Goal: Task Accomplishment & Management: Use online tool/utility

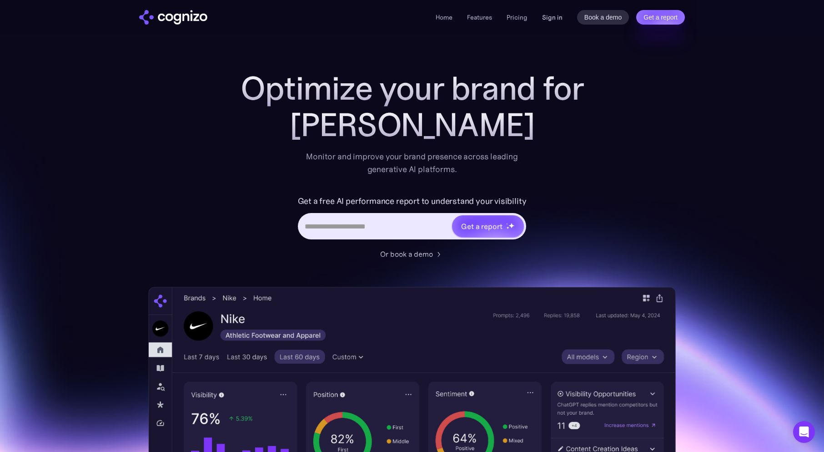
click at [551, 18] on link "Sign in" at bounding box center [552, 17] width 20 height 11
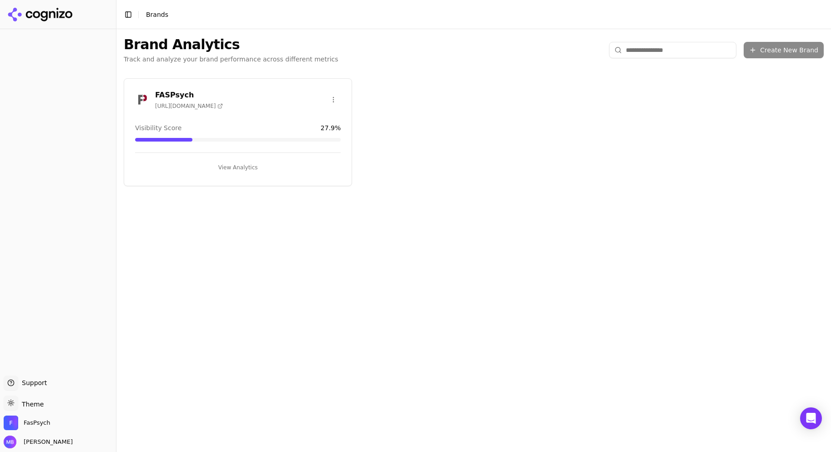
click at [287, 168] on button "View Analytics" at bounding box center [238, 167] width 206 height 15
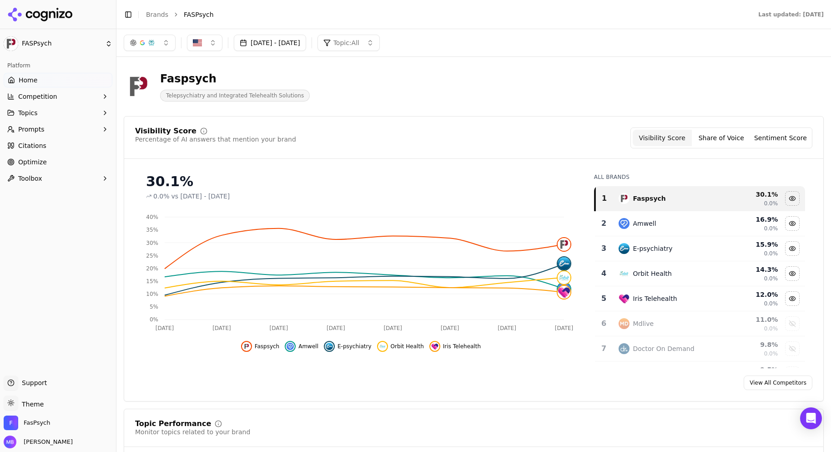
click at [90, 163] on link "Optimize" at bounding box center [58, 162] width 109 height 15
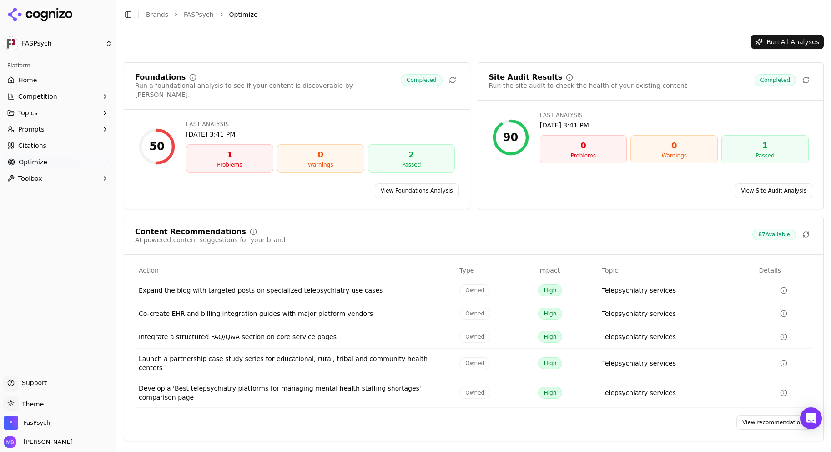
click at [751, 415] on link "View recommendations" at bounding box center [774, 422] width 76 height 15
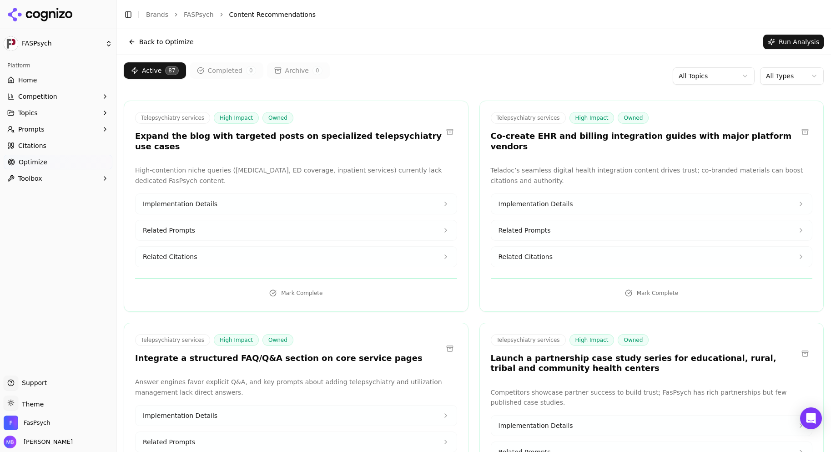
click at [429, 194] on button "Implementation Details" at bounding box center [296, 204] width 321 height 20
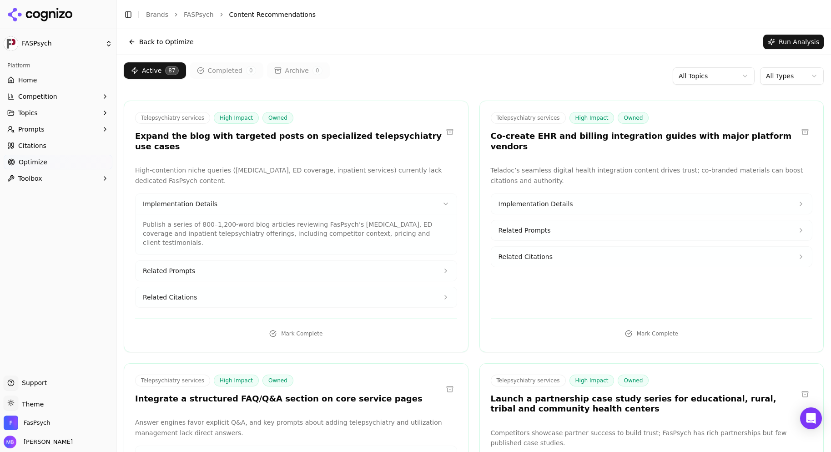
click at [418, 261] on button "Related Prompts" at bounding box center [296, 271] width 321 height 20
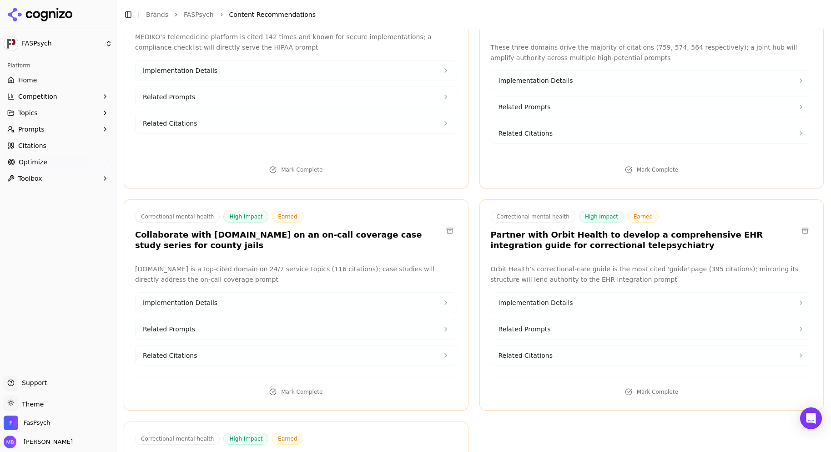
scroll to position [9422, 0]
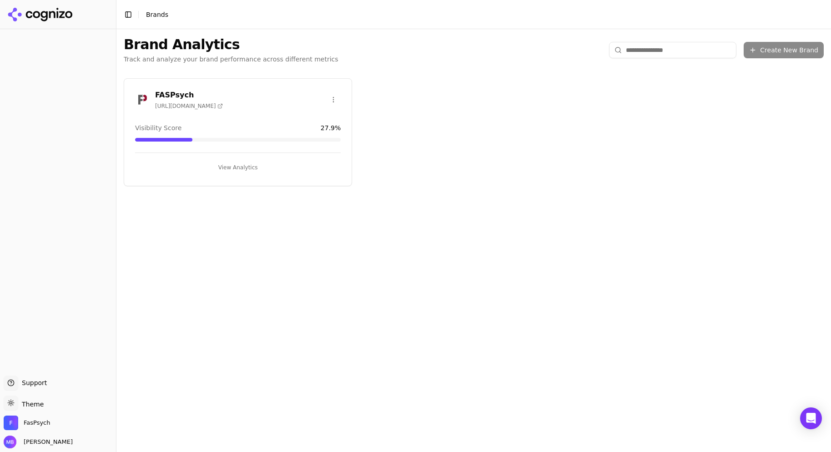
click at [248, 164] on button "View Analytics" at bounding box center [238, 167] width 206 height 15
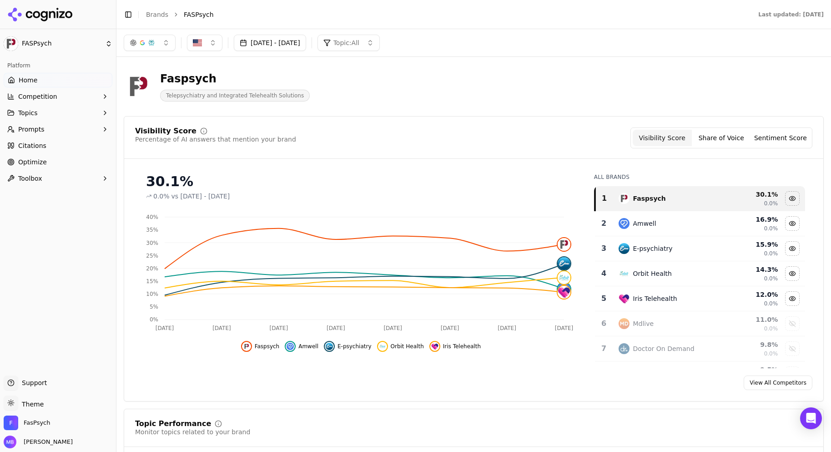
click at [89, 150] on link "Citations" at bounding box center [58, 145] width 109 height 15
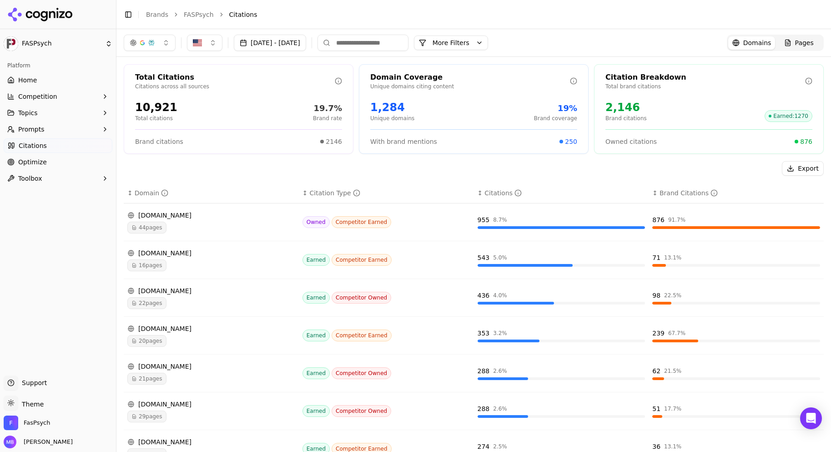
click at [159, 163] on div "Export" at bounding box center [474, 168] width 700 height 15
click at [150, 45] on div "button" at bounding box center [151, 42] width 7 height 7
click at [371, 174] on div "Export" at bounding box center [474, 168] width 700 height 15
click at [153, 270] on span "16 pages" at bounding box center [146, 265] width 39 height 12
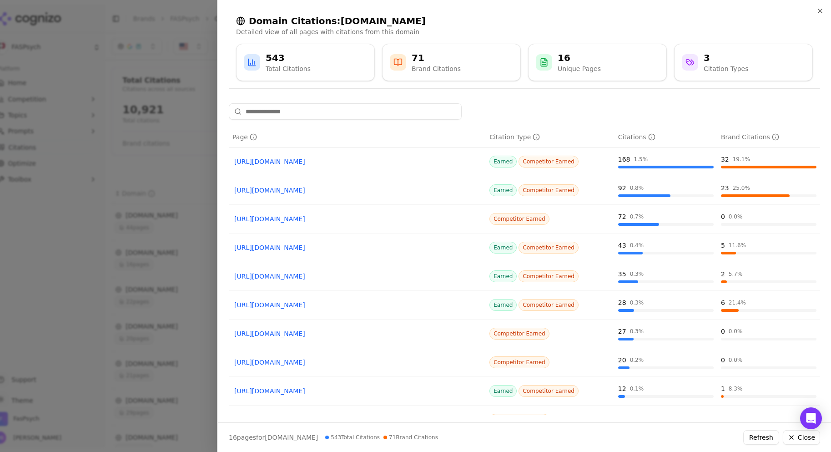
click at [317, 159] on link "https://integratedtelehealth.com/correctional_facilities" at bounding box center [357, 161] width 246 height 9
click at [304, 221] on link "https://integratedtelehealth.com/correctional%5Ffacilities" at bounding box center [357, 218] width 246 height 9
click at [282, 193] on link "[URL][DOMAIN_NAME]" at bounding box center [357, 190] width 246 height 9
click at [332, 307] on link "https://integratedtelehealth.com/rhcs_fchcs" at bounding box center [357, 304] width 246 height 9
click at [820, 13] on icon "button" at bounding box center [819, 10] width 7 height 7
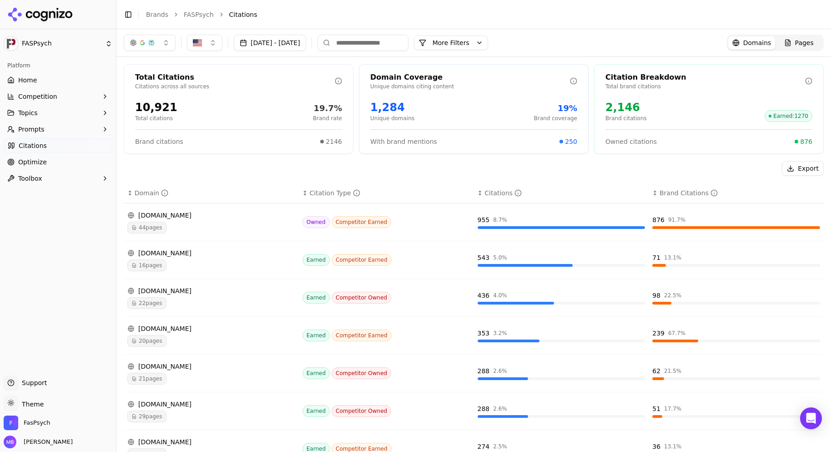
click at [71, 79] on link "Home" at bounding box center [58, 80] width 109 height 15
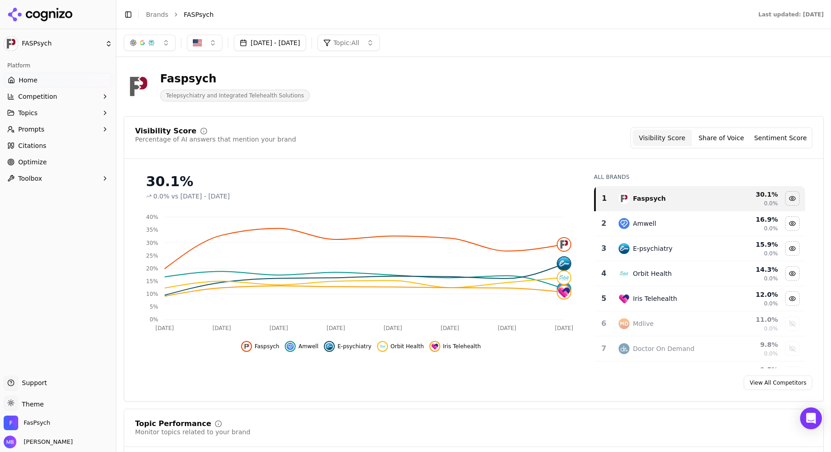
click at [35, 93] on span "Competition" at bounding box center [37, 96] width 39 height 9
click at [35, 111] on span "Metrics" at bounding box center [58, 110] width 79 height 9
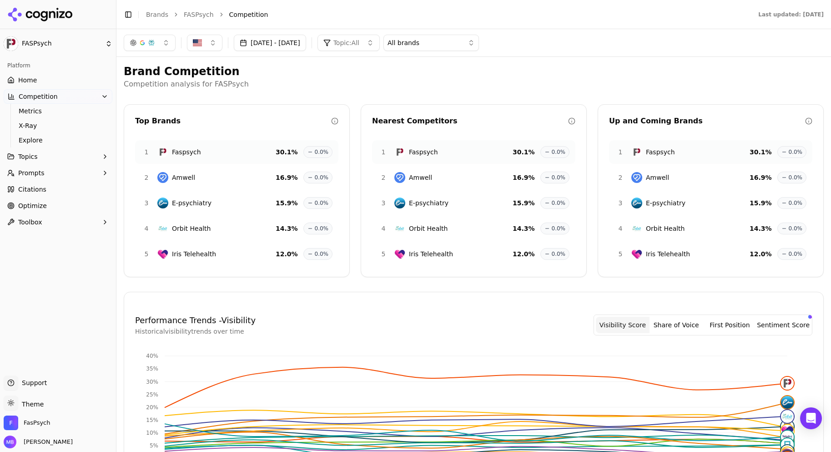
click at [43, 200] on link "Optimize" at bounding box center [58, 205] width 109 height 15
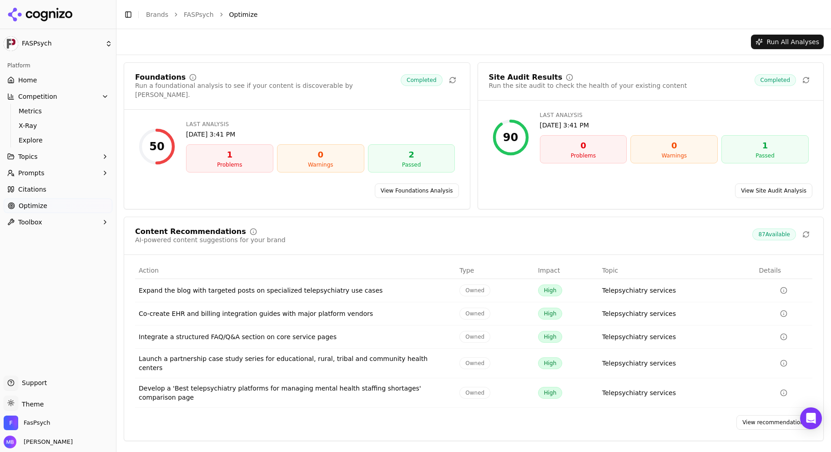
click at [284, 217] on div "Content Recommendations AI-powered content suggestions for your brand 87 Availa…" at bounding box center [474, 329] width 700 height 224
click at [774, 415] on link "View recommendations" at bounding box center [774, 422] width 76 height 15
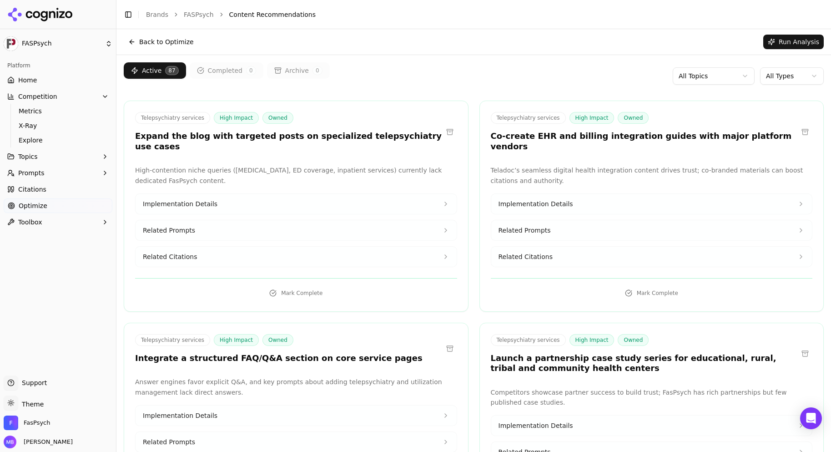
click at [84, 226] on button "Toolbox" at bounding box center [58, 222] width 109 height 15
click at [81, 232] on span "llms.txt Generator" at bounding box center [58, 236] width 79 height 9
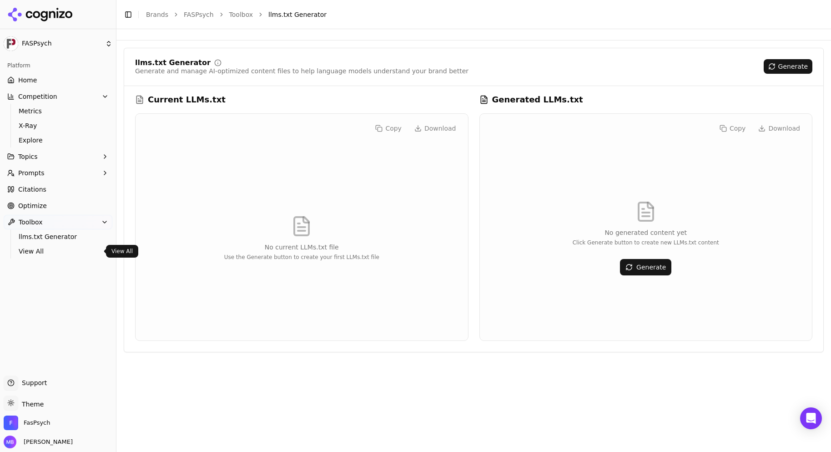
click at [51, 251] on span "View All" at bounding box center [58, 251] width 79 height 9
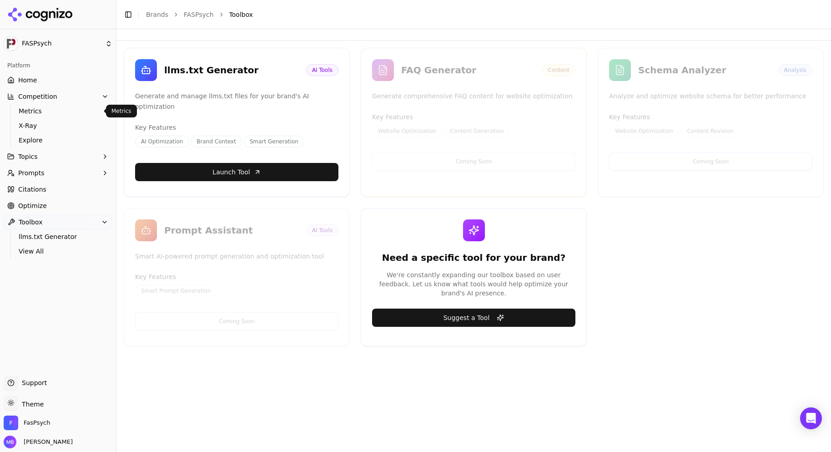
click at [62, 109] on span "Metrics" at bounding box center [58, 110] width 79 height 9
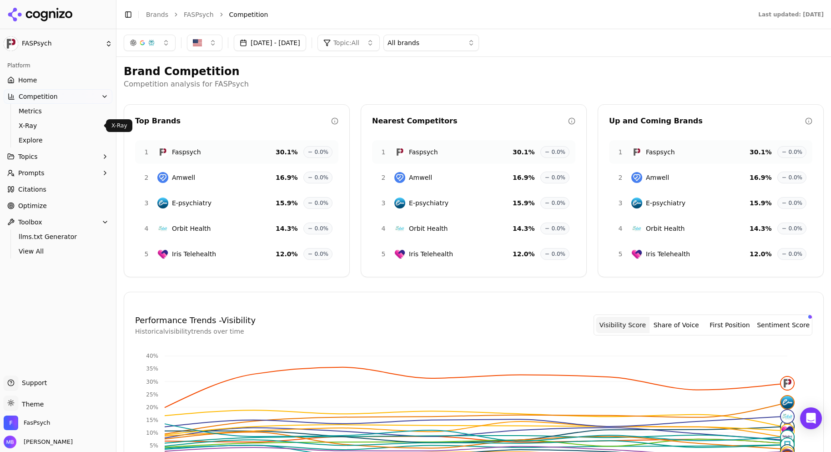
click at [61, 126] on span "X-Ray" at bounding box center [58, 125] width 79 height 9
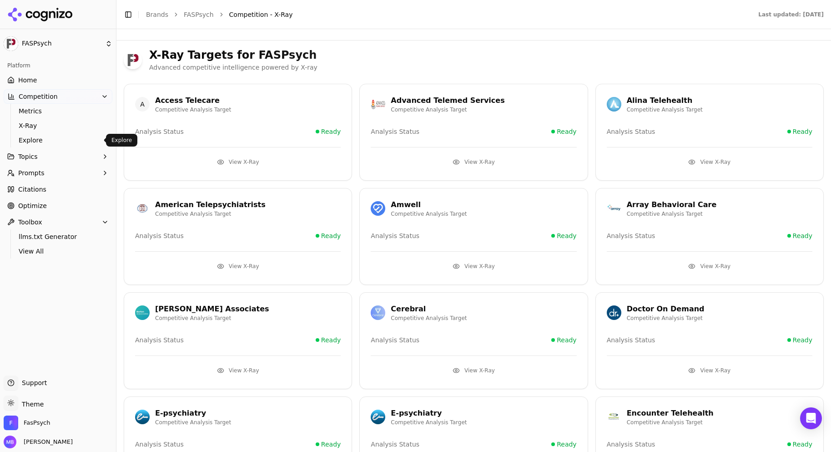
click at [56, 137] on span "Explore" at bounding box center [58, 140] width 79 height 9
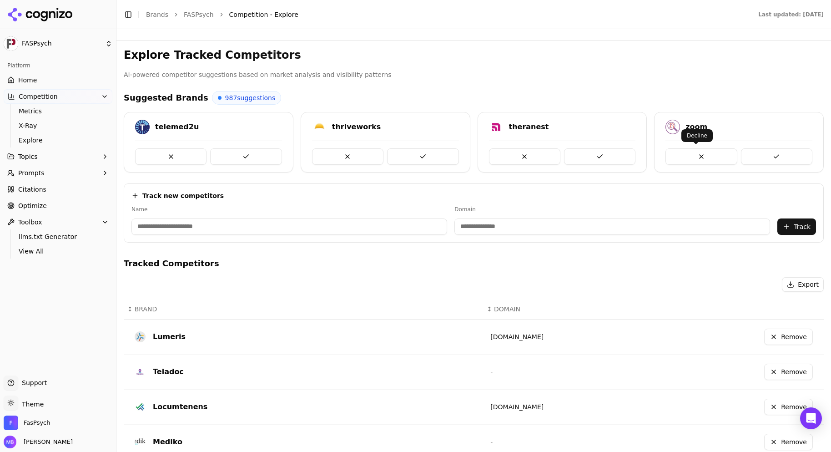
click at [674, 151] on button at bounding box center [700, 156] width 71 height 16
click at [45, 205] on link "Optimize" at bounding box center [58, 205] width 109 height 15
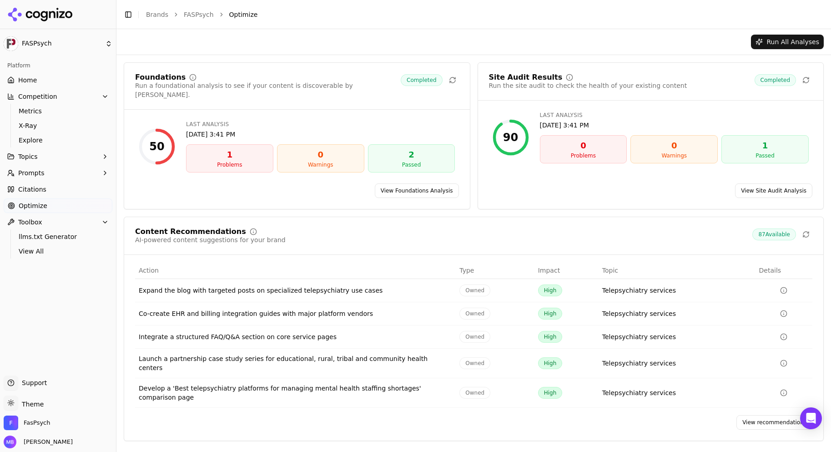
click at [332, 46] on div "Run All Analyses" at bounding box center [474, 42] width 700 height 15
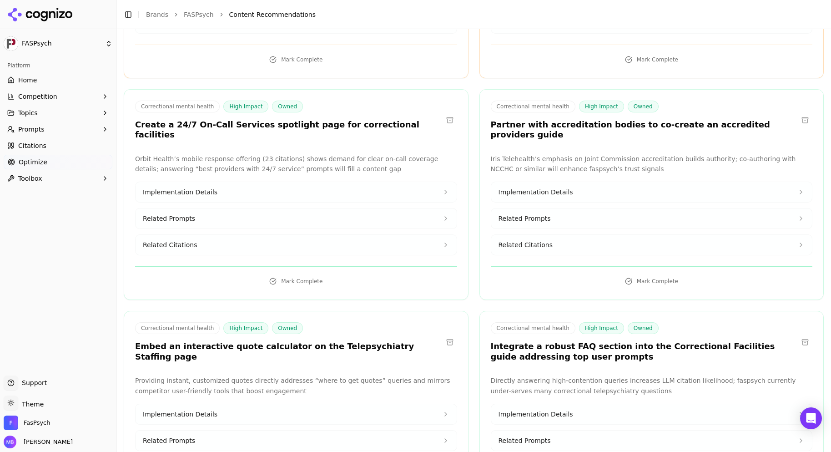
scroll to position [8276, 0]
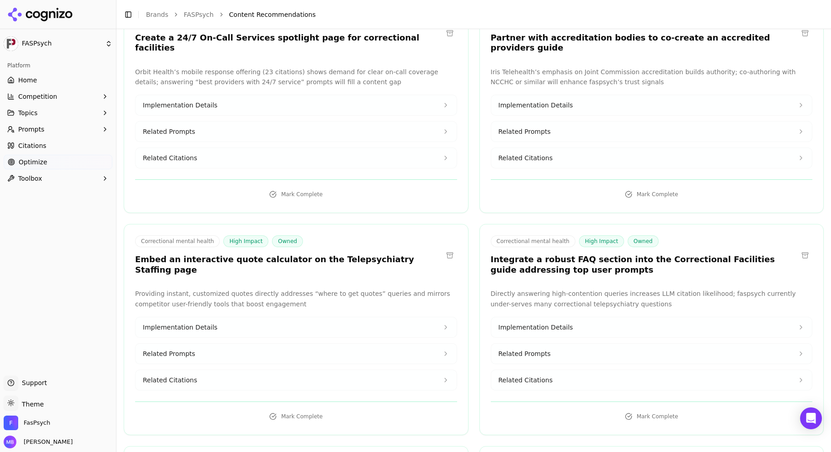
click at [533, 322] on span "Implementation Details" at bounding box center [536, 326] width 75 height 9
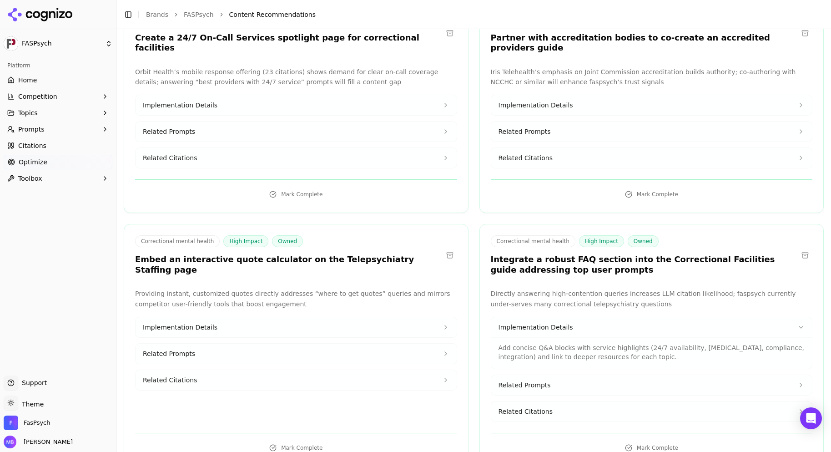
click at [524, 380] on span "Related Prompts" at bounding box center [525, 384] width 52 height 9
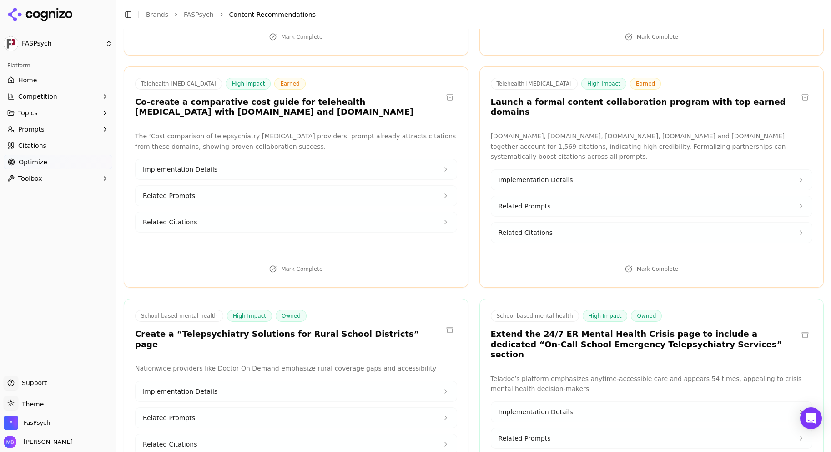
scroll to position [6060, 0]
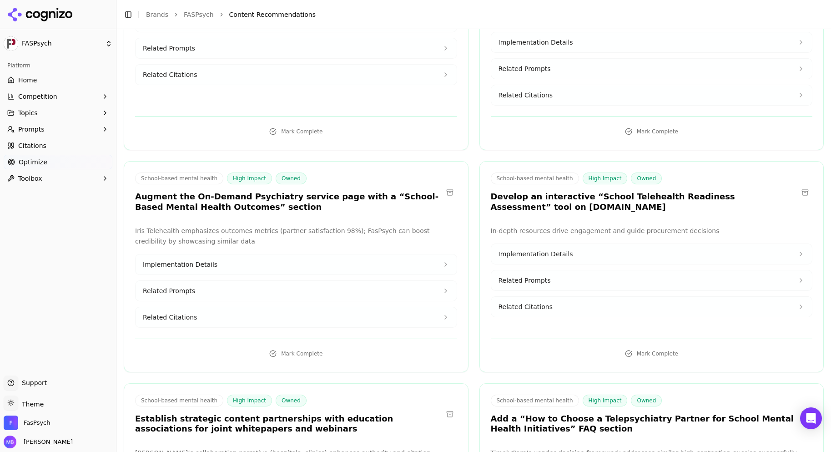
click at [617, 270] on button "Related Prompts" at bounding box center [651, 280] width 321 height 20
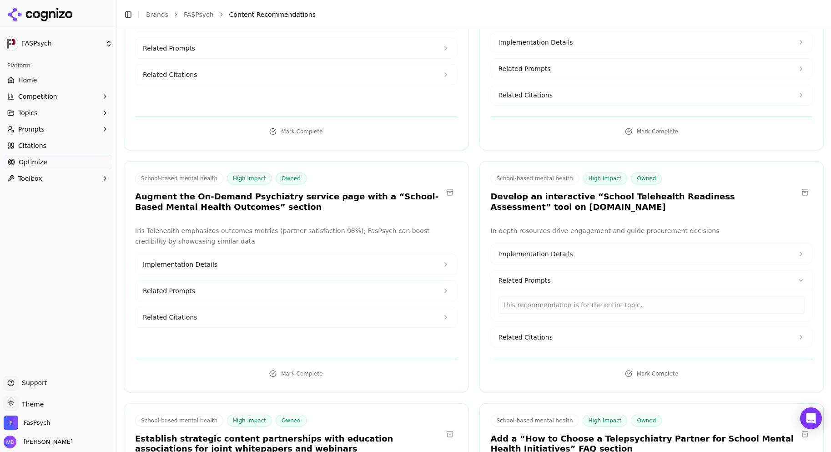
click at [621, 243] on div "Implementation Details Related Prompts This recommendation is for the entire to…" at bounding box center [652, 295] width 322 height 104
click at [621, 244] on button "Implementation Details" at bounding box center [651, 254] width 321 height 20
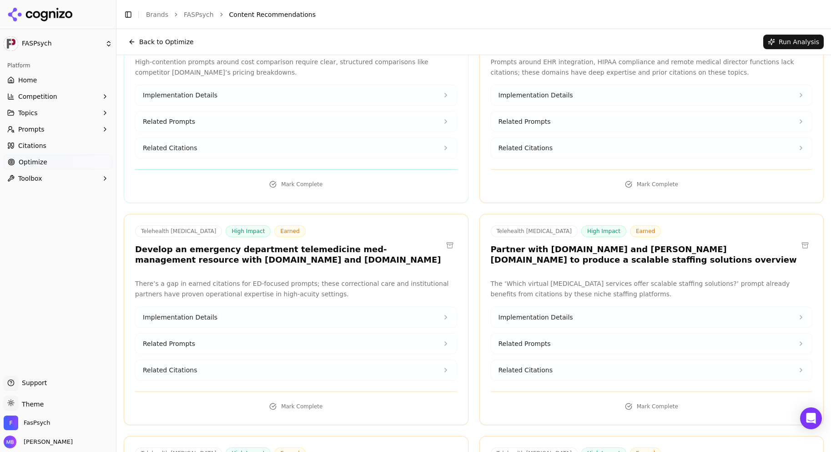
scroll to position [4952, 0]
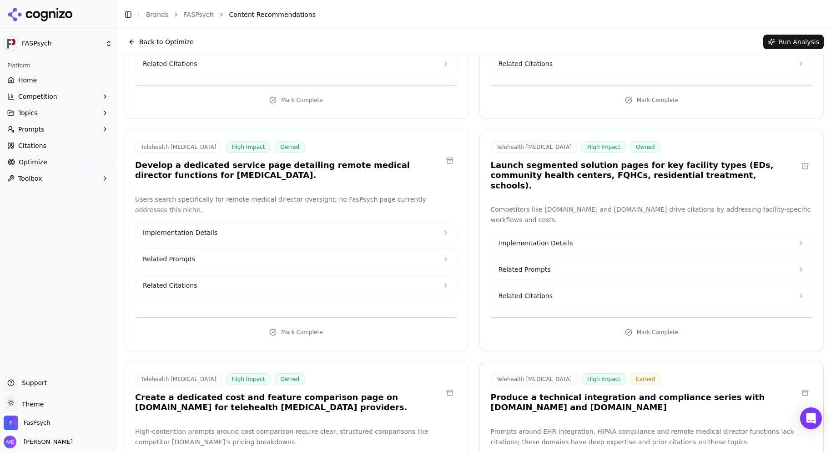
click at [597, 233] on button "Implementation Details" at bounding box center [651, 243] width 321 height 20
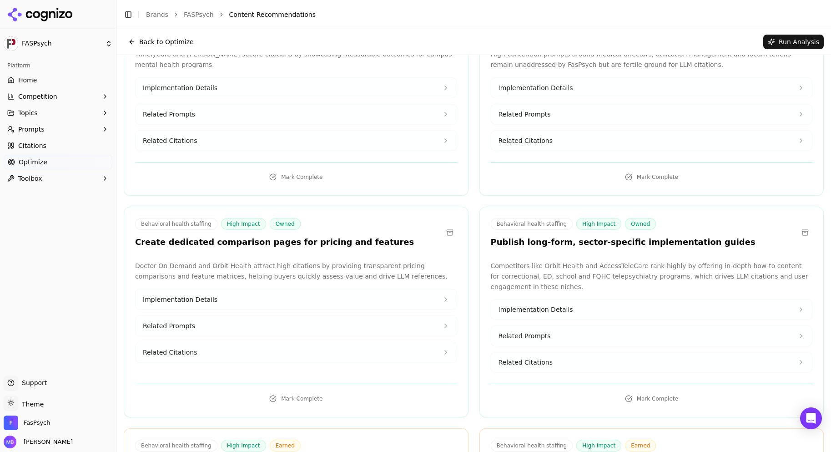
scroll to position [2736, 0]
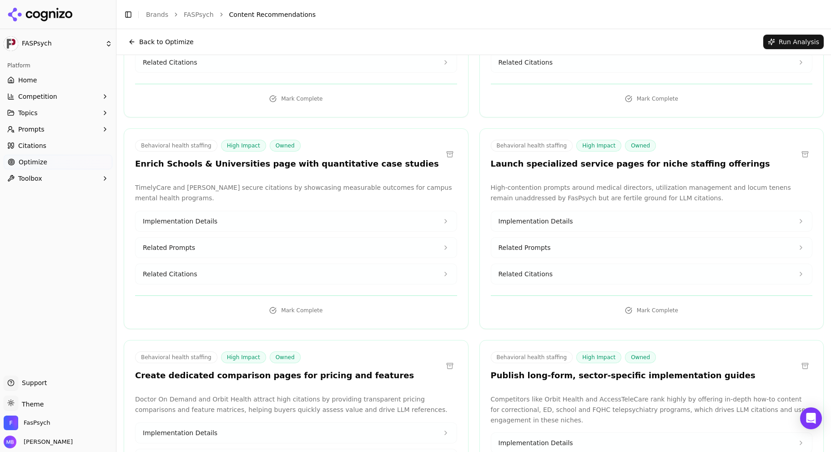
click at [597, 211] on button "Implementation Details" at bounding box center [651, 221] width 321 height 20
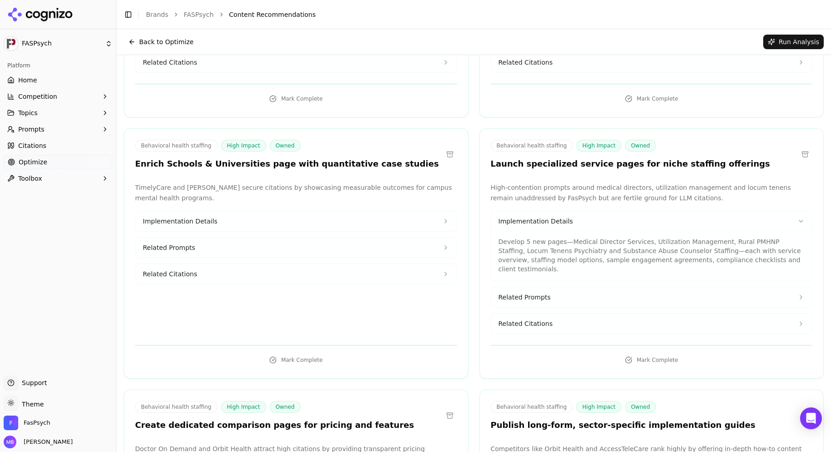
click at [583, 232] on div "Implementation Details Develop 5 new pages—Medical Director Services, Utilizati…" at bounding box center [652, 272] width 322 height 123
click at [582, 287] on button "Related Prompts" at bounding box center [651, 297] width 321 height 20
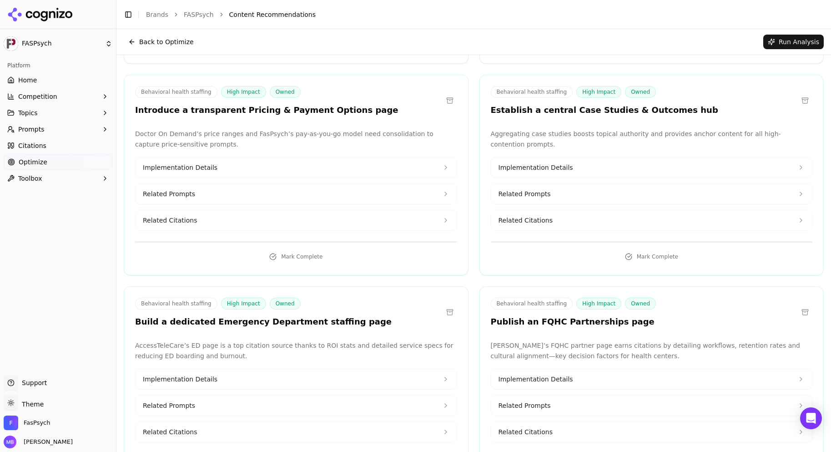
scroll to position [1998, 0]
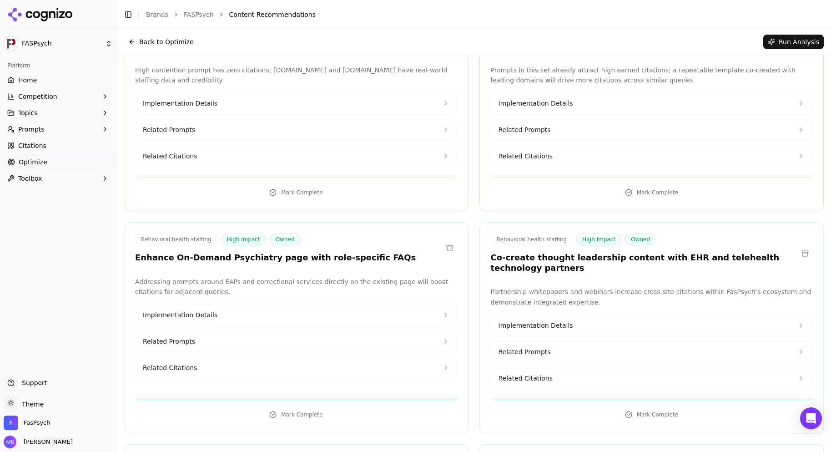
click at [426, 305] on button "Implementation Details" at bounding box center [296, 315] width 321 height 20
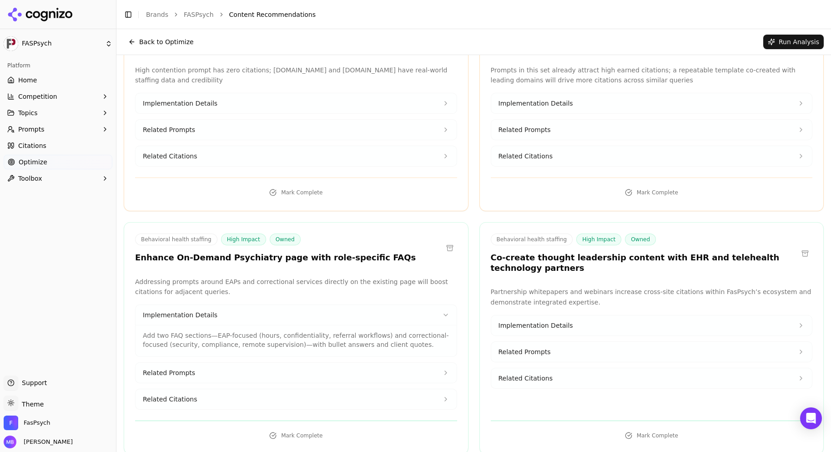
scroll to position [1628, 0]
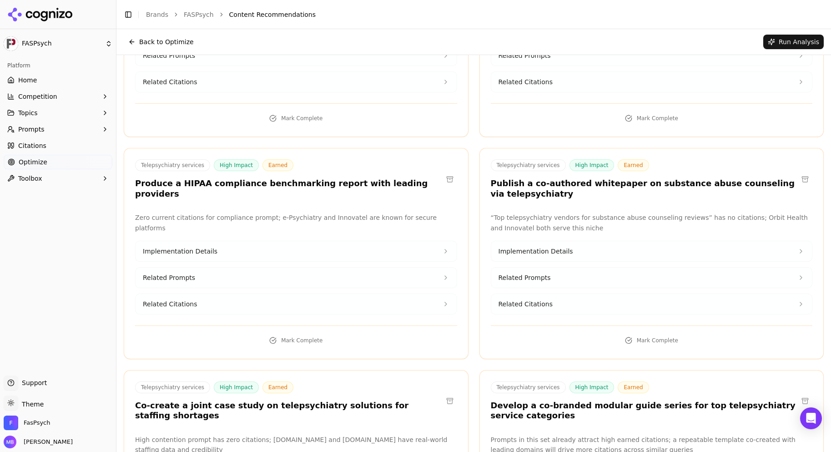
click at [398, 241] on button "Implementation Details" at bounding box center [296, 251] width 321 height 20
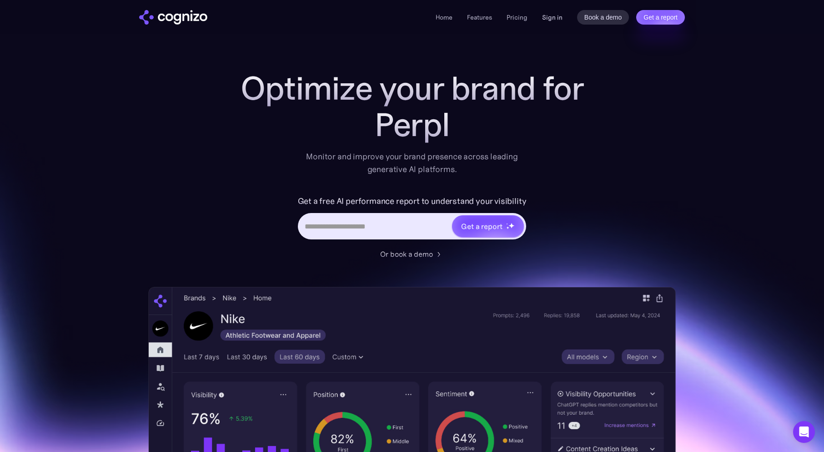
click at [546, 16] on link "Sign in" at bounding box center [552, 17] width 20 height 11
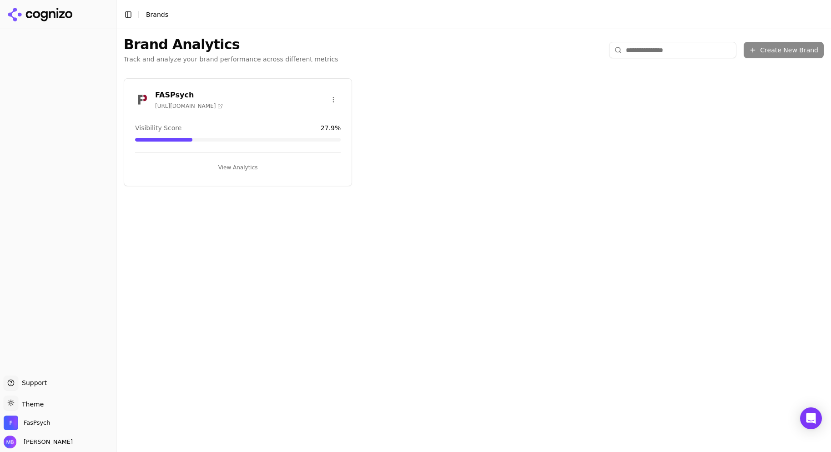
click at [245, 170] on button "View Analytics" at bounding box center [238, 167] width 206 height 15
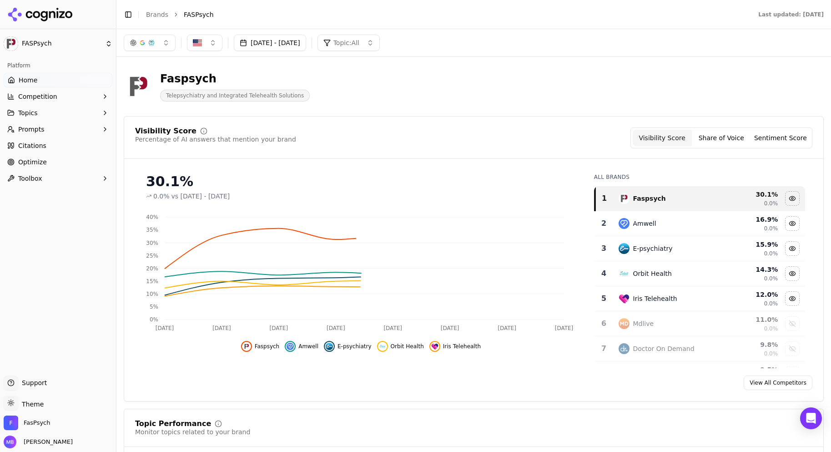
click at [93, 184] on button "Toolbox" at bounding box center [58, 178] width 109 height 15
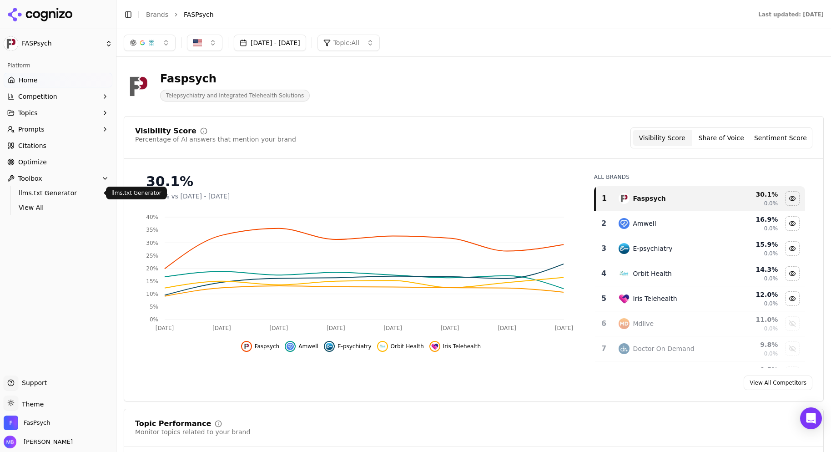
click at [84, 198] on link "llms.txt Generator" at bounding box center [58, 192] width 86 height 13
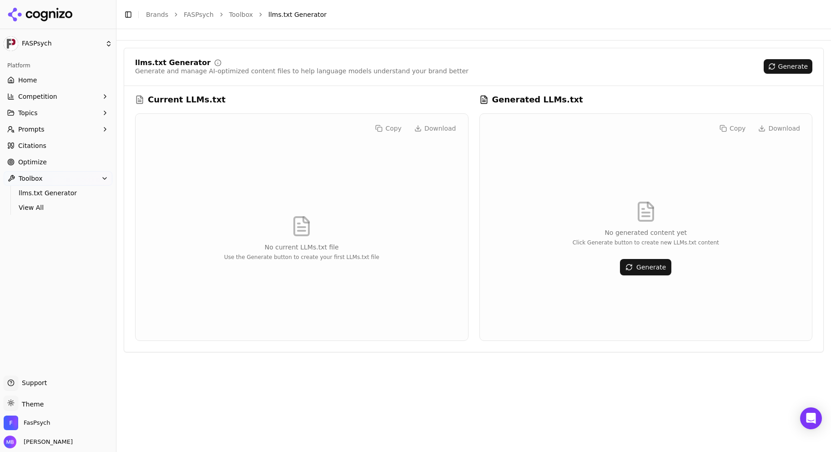
click at [636, 264] on button "Generate" at bounding box center [645, 267] width 51 height 16
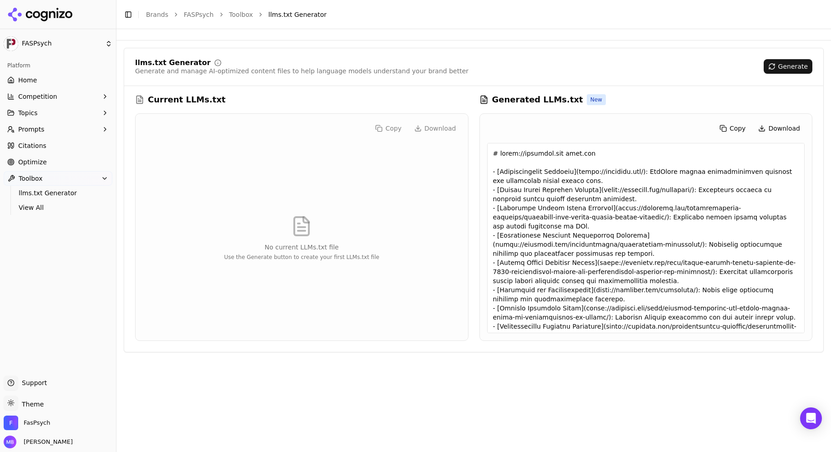
click at [778, 126] on button "Download" at bounding box center [779, 128] width 51 height 15
click at [96, 81] on link "Home" at bounding box center [58, 80] width 109 height 15
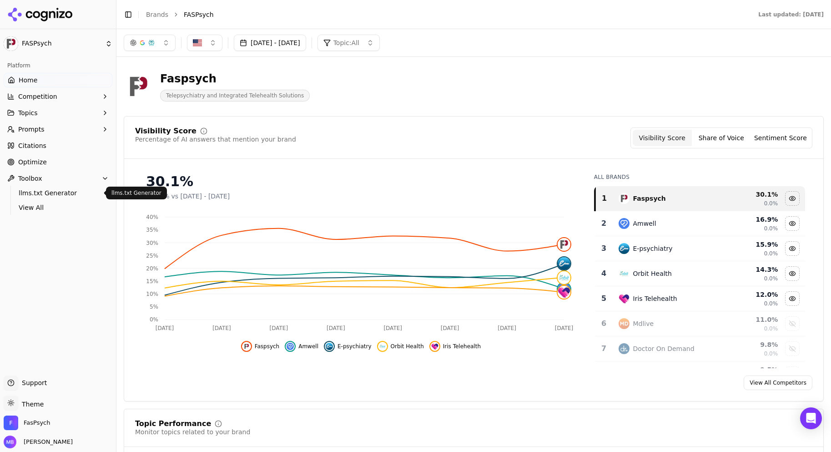
click at [79, 191] on span "llms.txt Generator" at bounding box center [58, 192] width 79 height 9
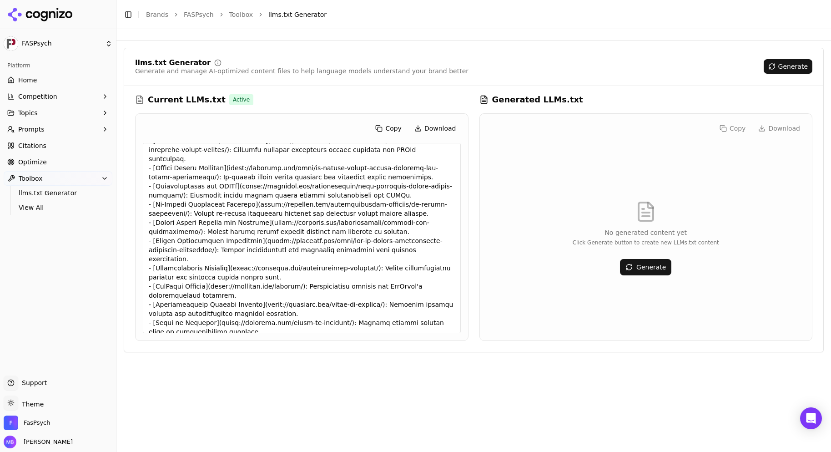
scroll to position [304, 0]
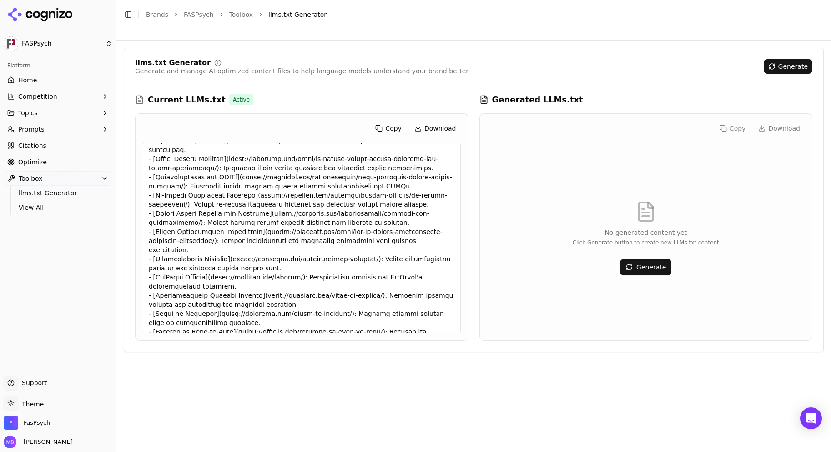
click at [70, 81] on link "Home" at bounding box center [58, 80] width 109 height 15
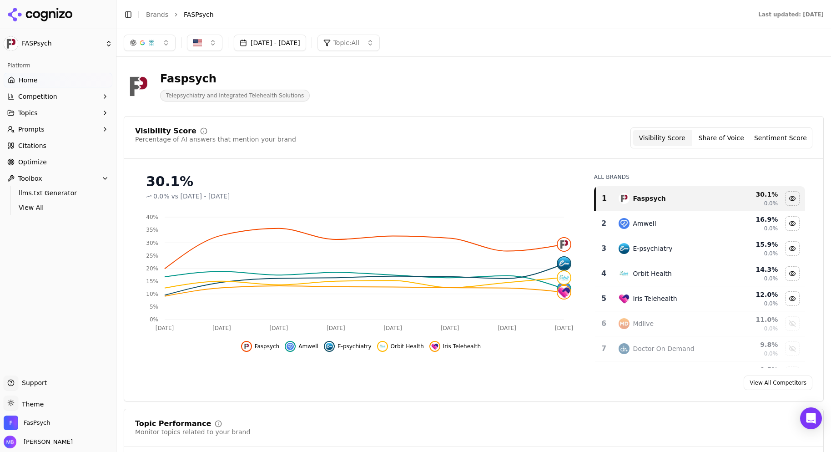
click at [58, 165] on link "Optimize" at bounding box center [58, 162] width 109 height 15
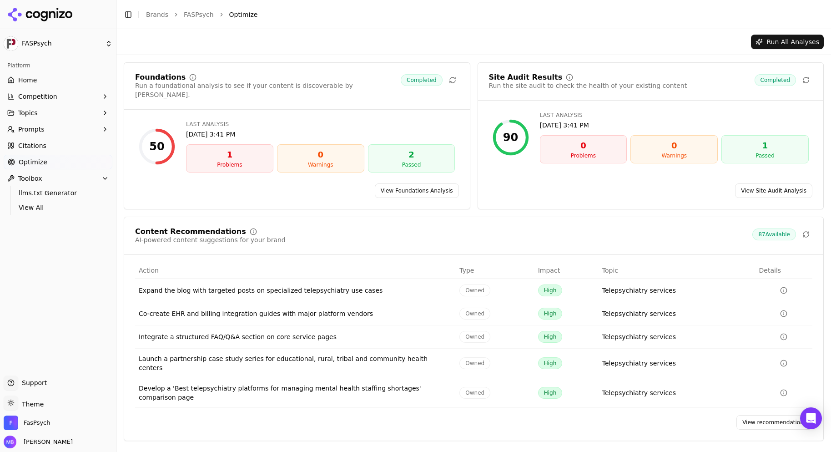
click at [399, 183] on link "View Foundations Analysis" at bounding box center [417, 190] width 84 height 15
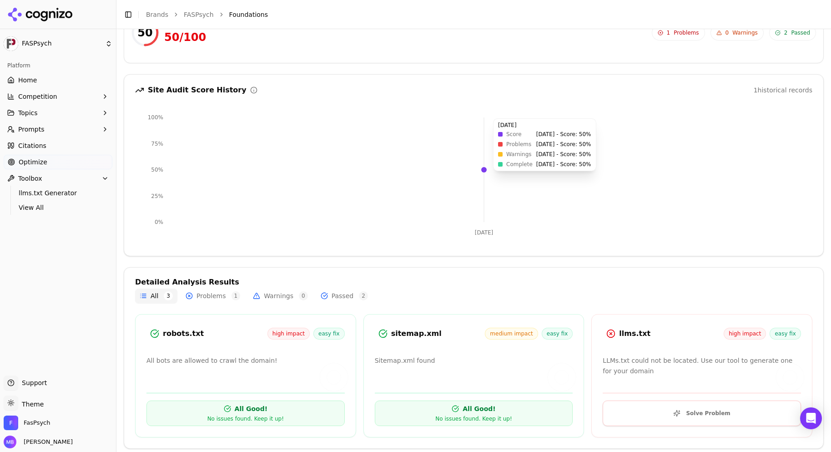
scroll to position [59, 0]
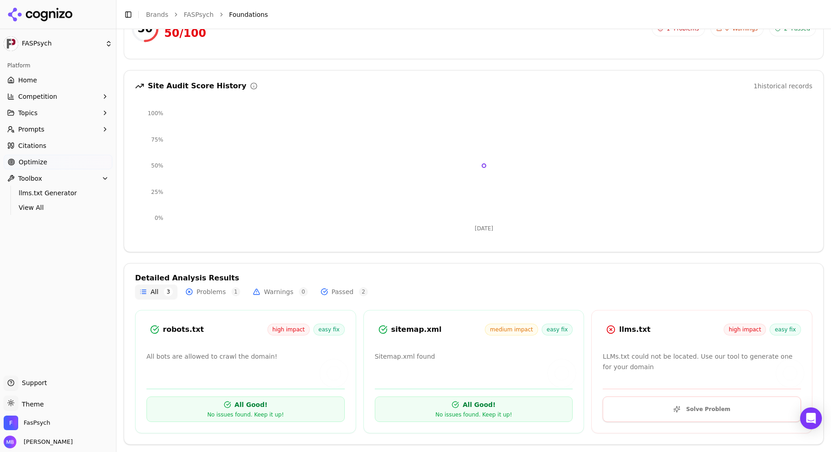
click at [637, 401] on button "Solve Problem" at bounding box center [702, 408] width 198 height 25
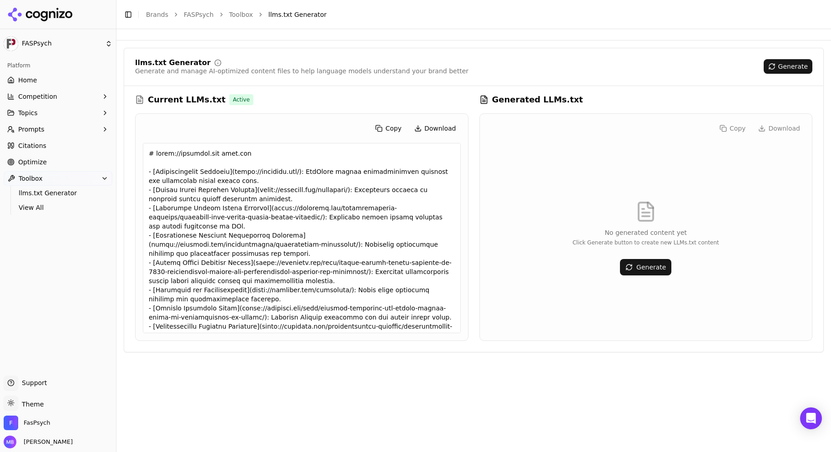
click at [71, 160] on link "Optimize" at bounding box center [58, 162] width 109 height 15
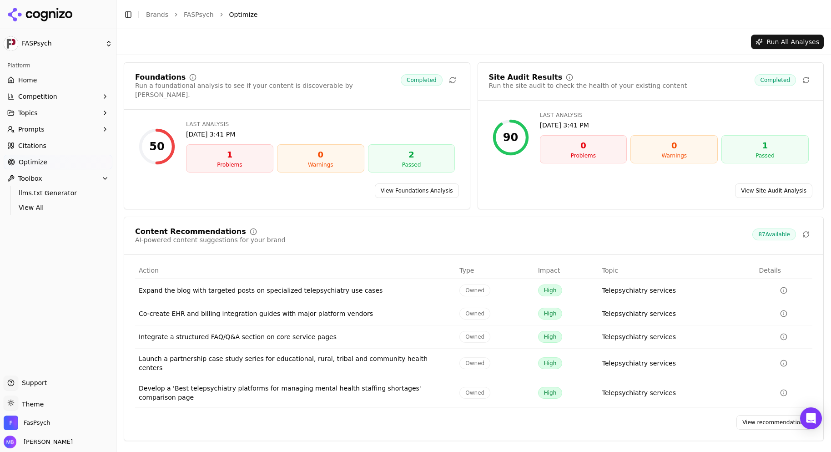
click at [771, 415] on link "View recommendations" at bounding box center [774, 422] width 76 height 15
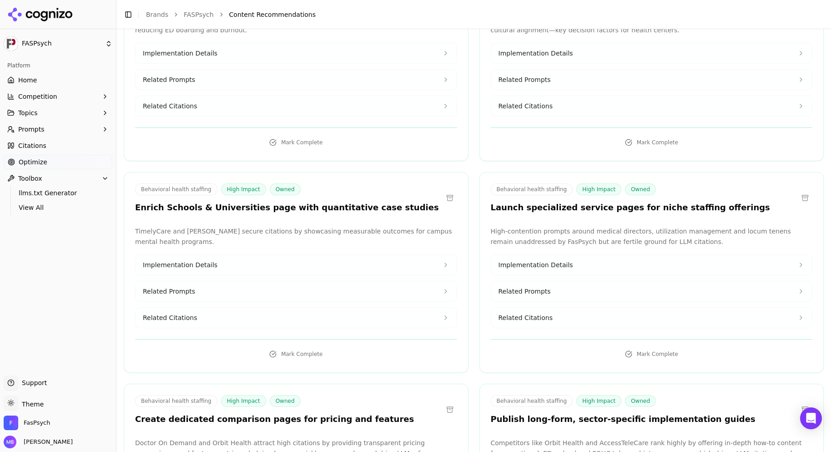
scroll to position [2585, 0]
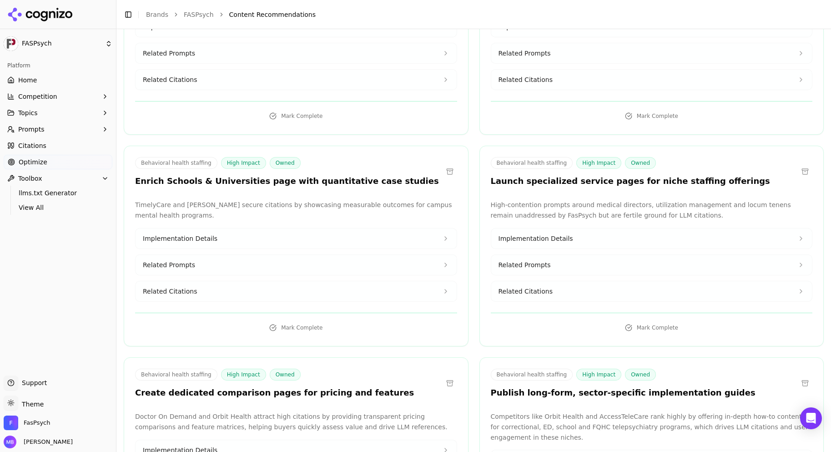
click at [775, 255] on button "Related Prompts" at bounding box center [651, 265] width 321 height 20
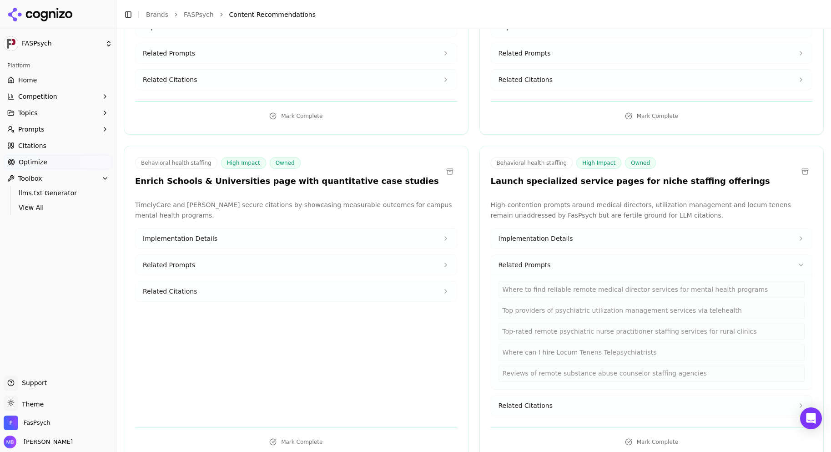
click at [85, 99] on button "Competition" at bounding box center [58, 96] width 109 height 15
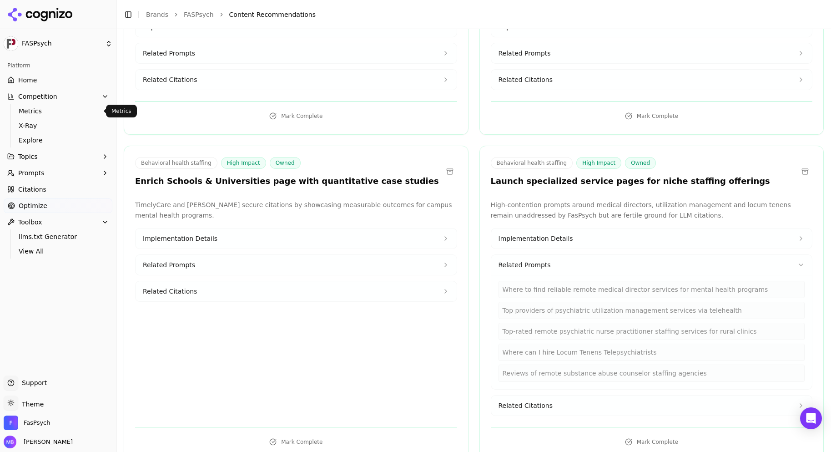
click at [81, 109] on span "Metrics" at bounding box center [58, 110] width 79 height 9
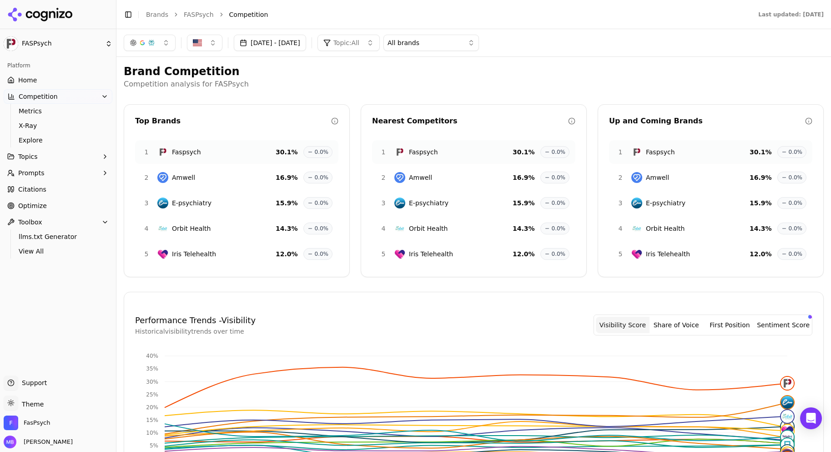
click at [725, 322] on button "First Position" at bounding box center [730, 325] width 54 height 16
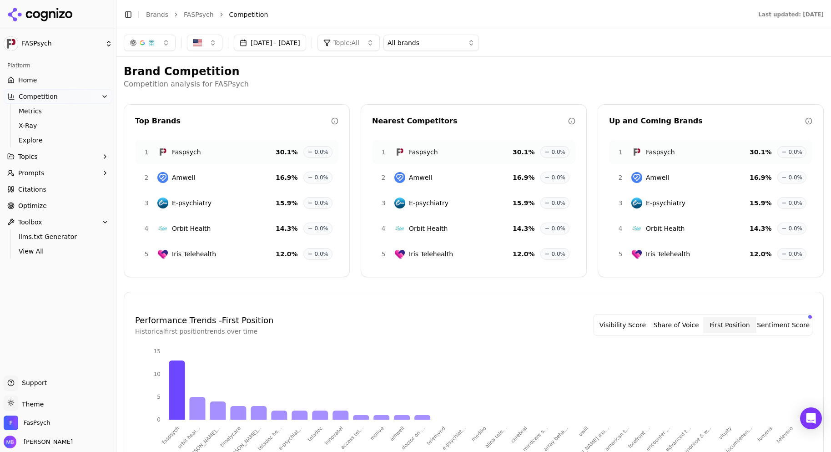
click at [715, 286] on div "Brand Competition Competition analysis for FASPsych Top Brands 1 Faspsych 30.1 …" at bounding box center [474, 376] width 700 height 625
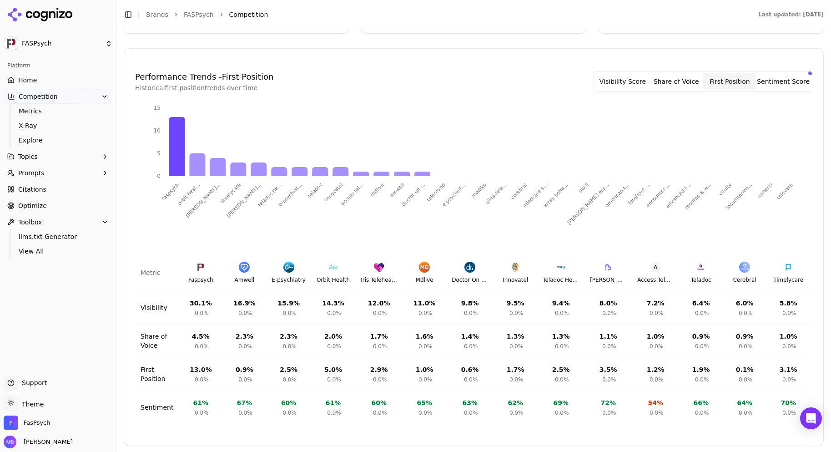
scroll to position [252, 0]
click at [84, 159] on button "Topics" at bounding box center [58, 156] width 109 height 15
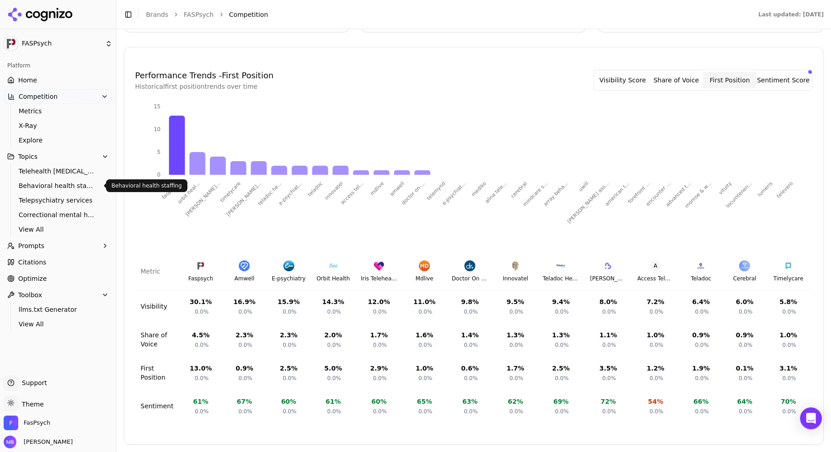
click at [77, 183] on span "Behavioral health staffing" at bounding box center [58, 185] width 79 height 9
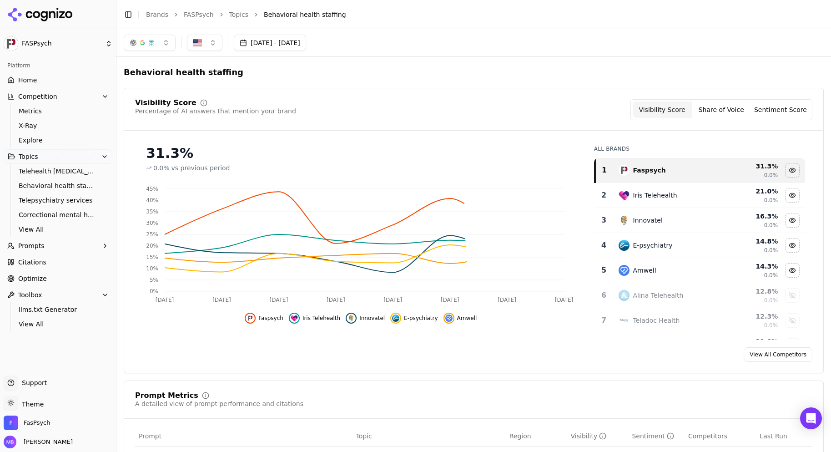
click at [223, 92] on div "Visibility Score Percentage of AI answers that mention your brand Visibility Sc…" at bounding box center [474, 230] width 700 height 285
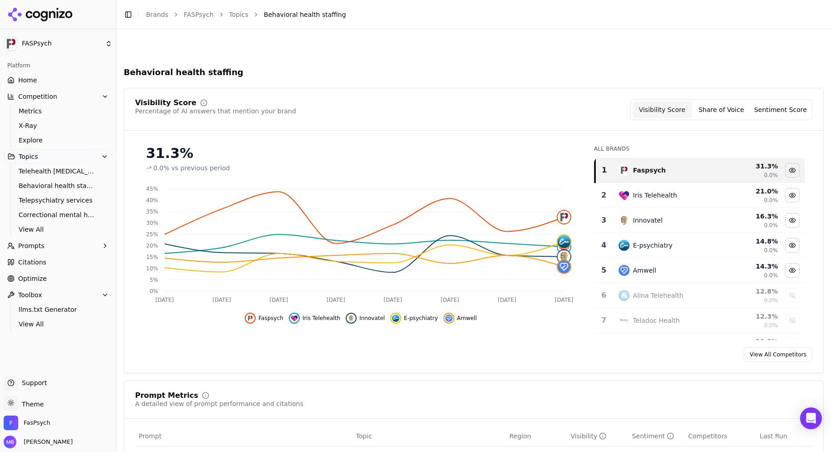
scroll to position [369, 0]
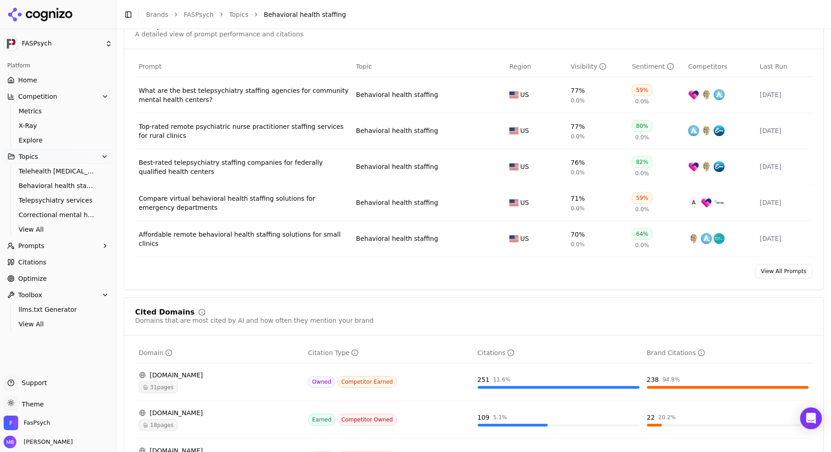
click at [223, 92] on div "What are the best telepsychiatry staffing agencies for community mental health …" at bounding box center [244, 95] width 210 height 18
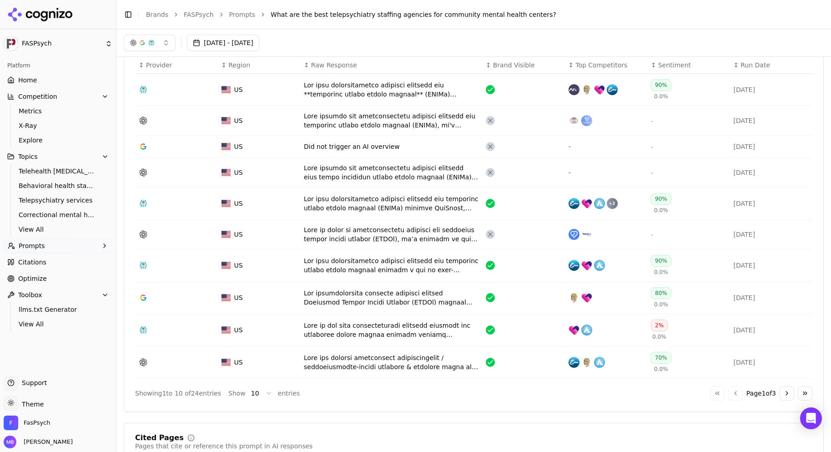
scroll to position [242, 0]
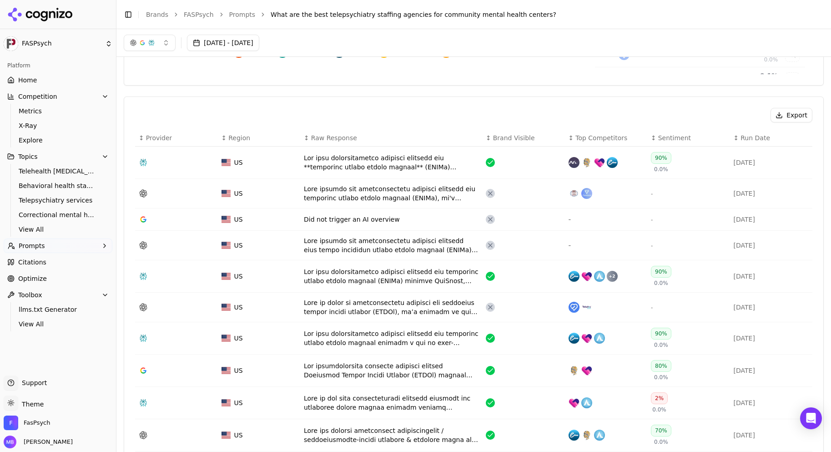
click at [334, 167] on div "Data table" at bounding box center [391, 162] width 175 height 18
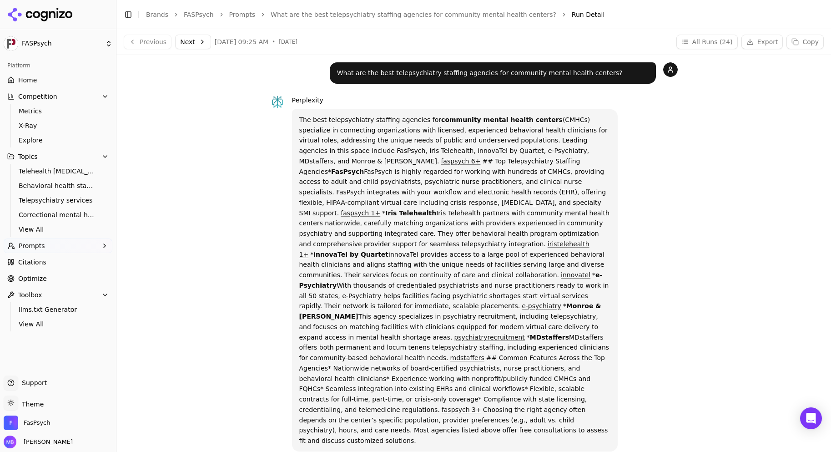
click at [84, 86] on link "Home" at bounding box center [58, 80] width 109 height 15
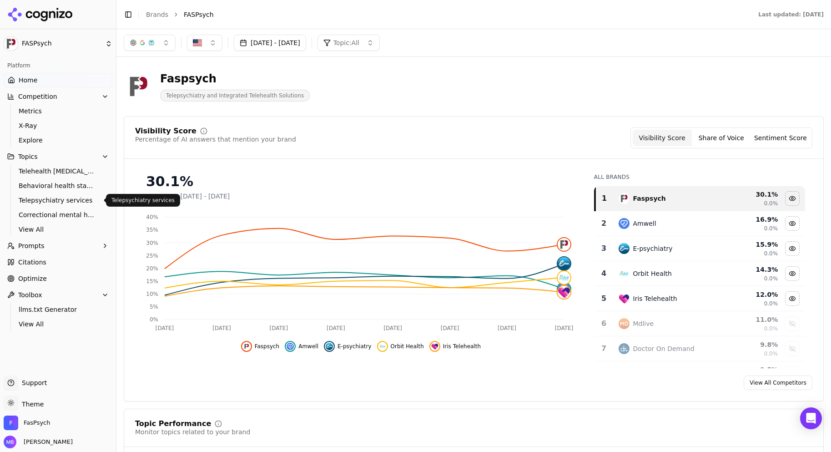
click at [66, 201] on span "Telepsychiatry services" at bounding box center [58, 200] width 79 height 9
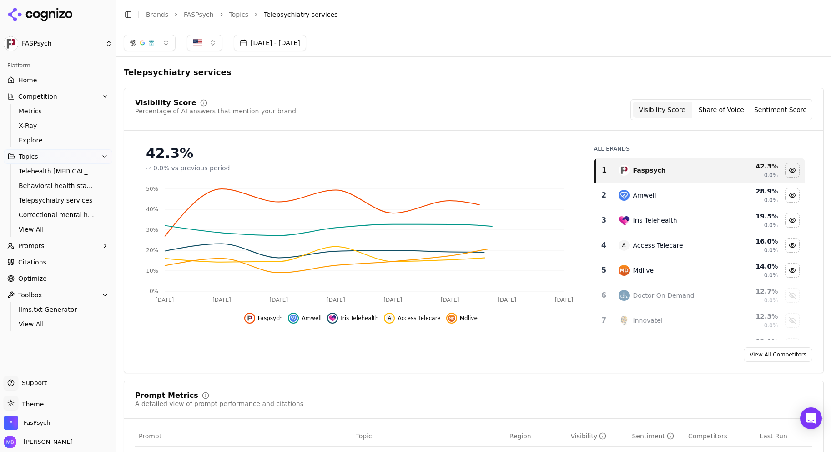
click at [221, 130] on div "Visibility Score Percentage of AI answers that mention your brand Visibility Sc…" at bounding box center [473, 114] width 699 height 31
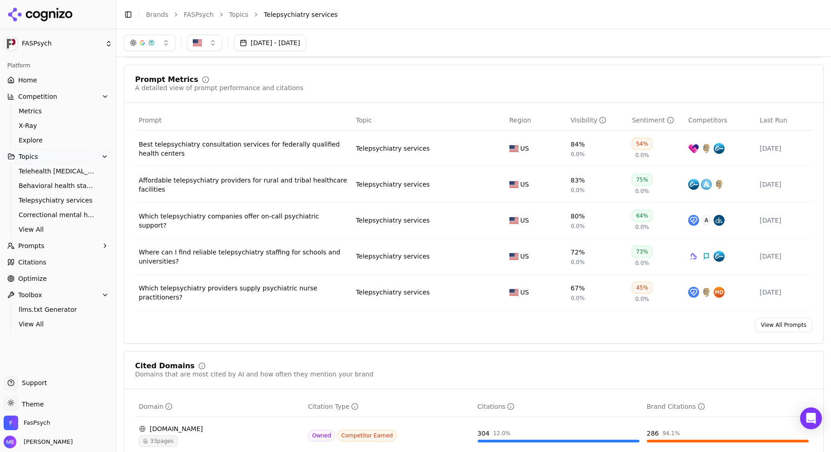
scroll to position [315, 0]
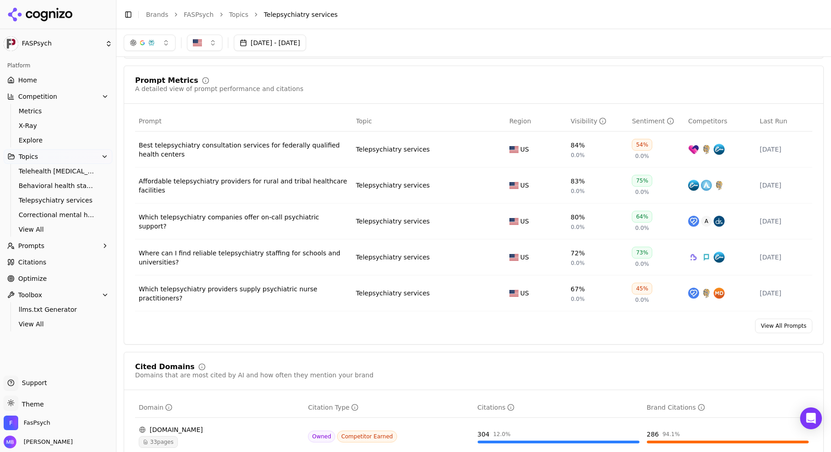
click at [211, 293] on div "Which telepsychiatry providers supply psychiatric nurse practitioners?" at bounding box center [244, 293] width 210 height 18
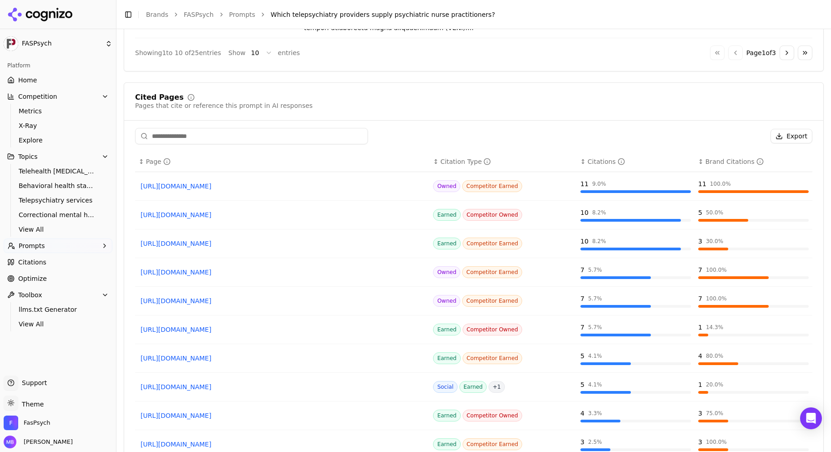
scroll to position [702, 0]
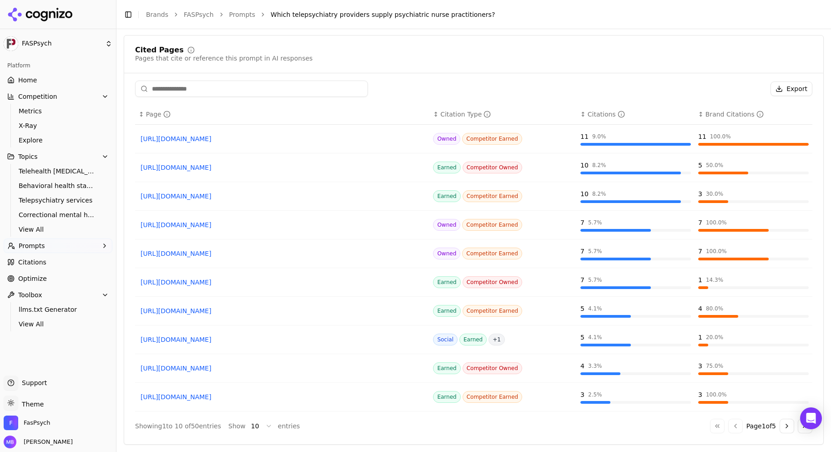
click at [207, 337] on link "[URL][DOMAIN_NAME]" at bounding box center [282, 339] width 283 height 9
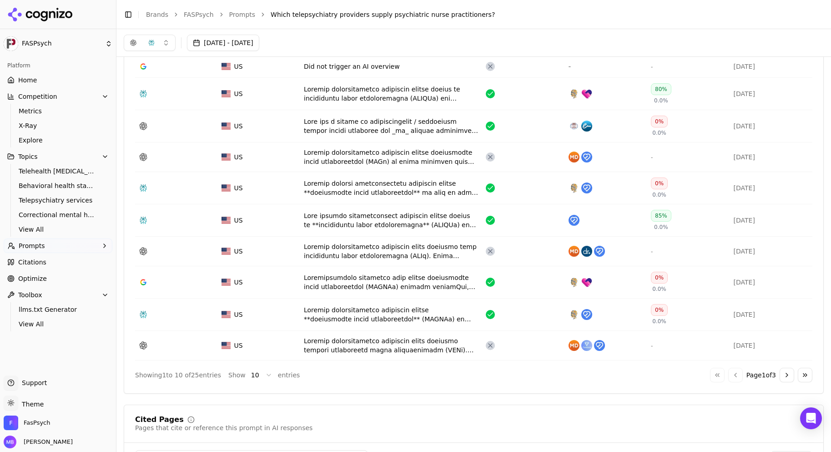
scroll to position [0, 0]
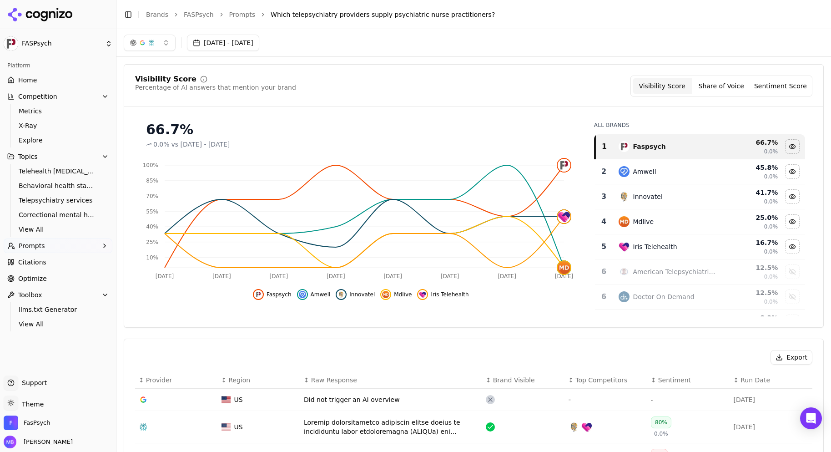
click at [60, 277] on link "Optimize" at bounding box center [58, 278] width 109 height 15
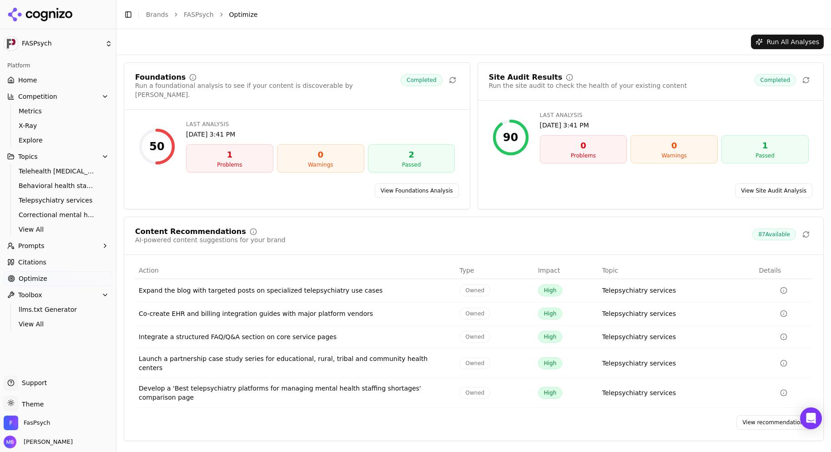
click at [785, 44] on button "Run All Analyses" at bounding box center [787, 42] width 73 height 15
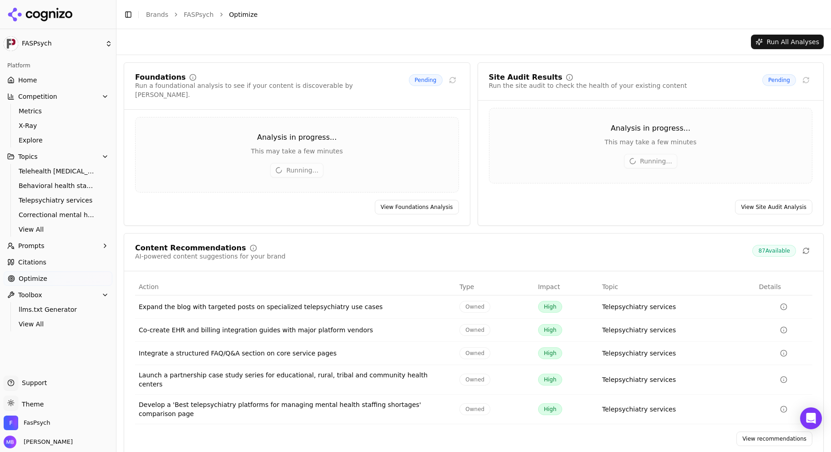
click at [780, 431] on link "View recommendations" at bounding box center [774, 438] width 76 height 15
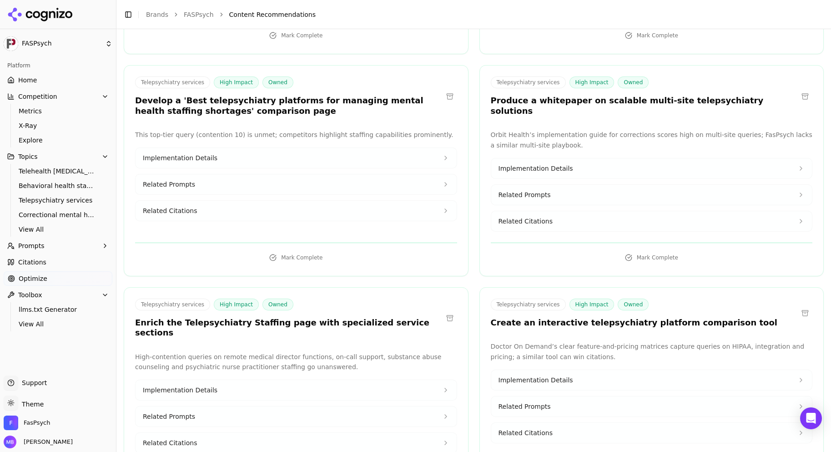
scroll to position [546, 0]
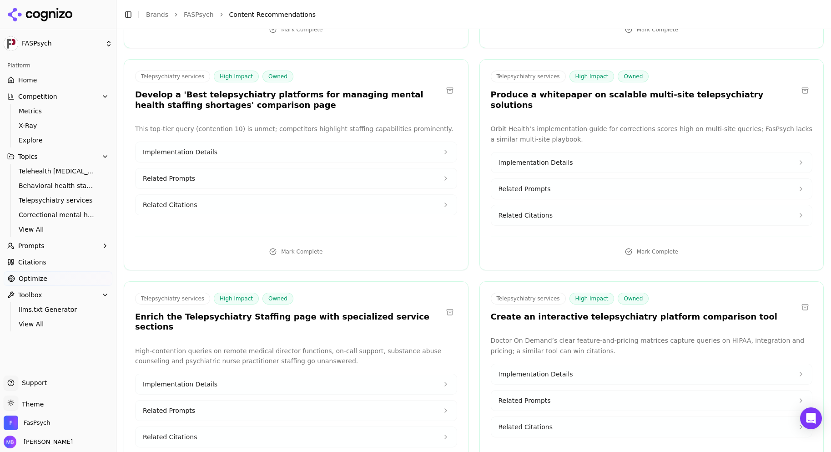
click at [442, 175] on icon at bounding box center [445, 178] width 7 height 7
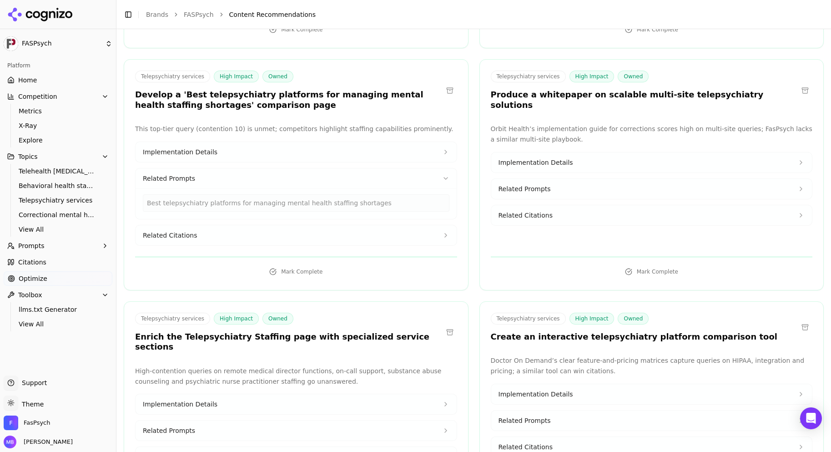
click at [432, 142] on button "Implementation Details" at bounding box center [296, 152] width 321 height 20
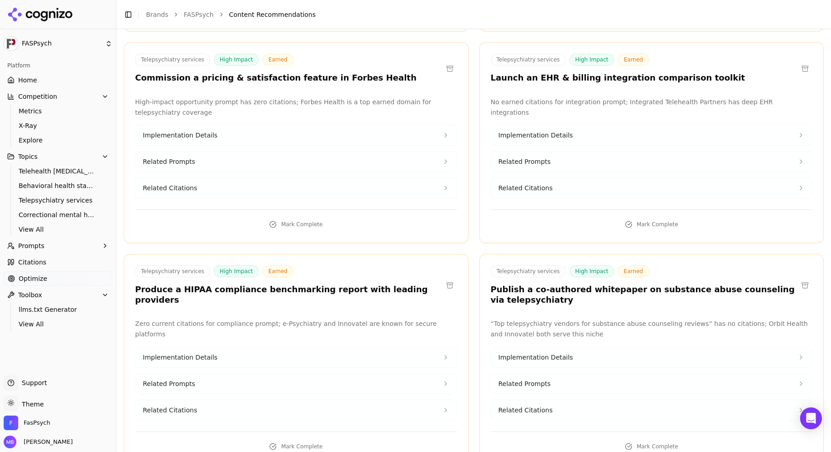
scroll to position [1879, 0]
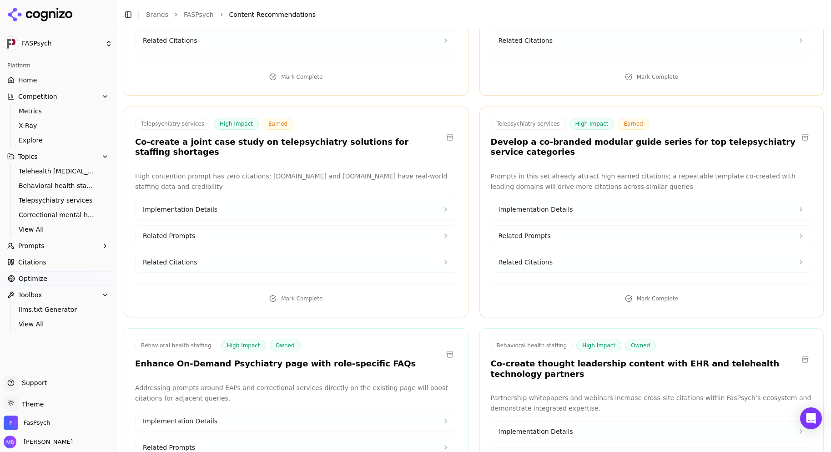
click at [411, 226] on button "Related Prompts" at bounding box center [296, 236] width 321 height 20
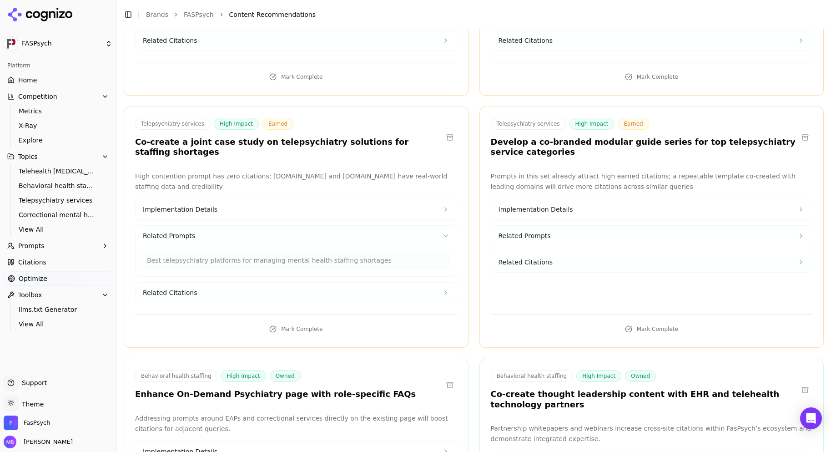
click at [417, 199] on button "Implementation Details" at bounding box center [296, 209] width 321 height 20
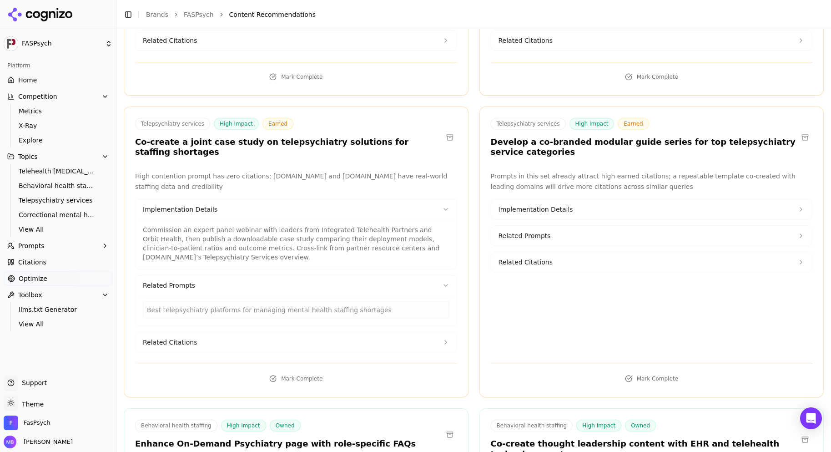
click at [382, 301] on div "Best telepsychiatry platforms for managing mental health staffing shortages" at bounding box center [296, 309] width 307 height 17
copy div "Best telepsychiatry platforms for managing mental health staffing shortages"
